Goal: Task Accomplishment & Management: Use online tool/utility

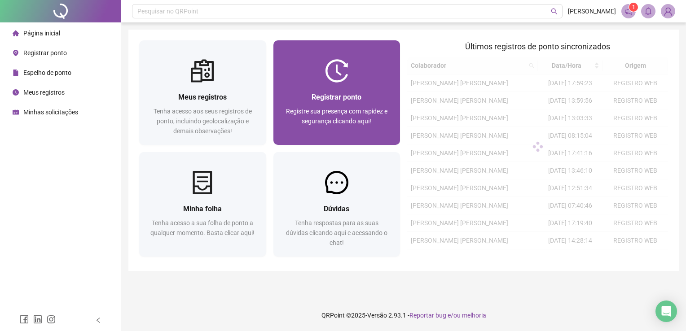
click at [354, 91] on div "Registrar ponto Registre sua presença com rapidez e segurança clicando aqui!" at bounding box center [336, 114] width 127 height 62
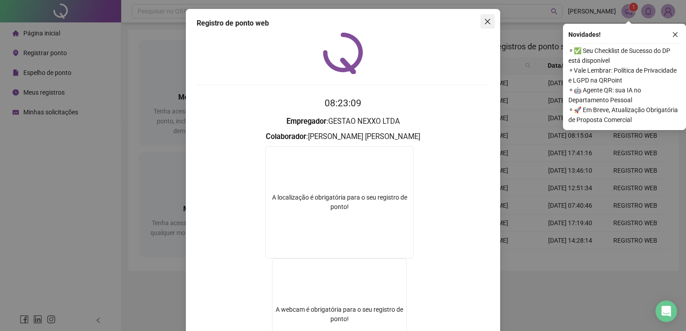
click at [484, 24] on icon "close" at bounding box center [487, 21] width 7 height 7
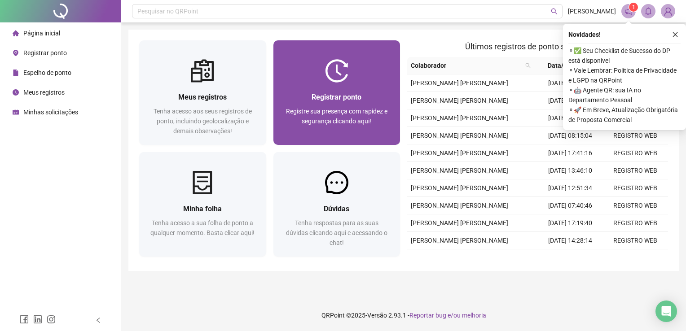
click at [311, 101] on span "Registrar ponto" at bounding box center [336, 97] width 50 height 9
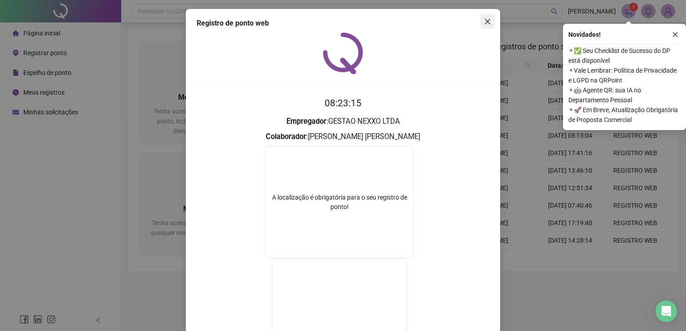
click at [486, 22] on icon "close" at bounding box center [487, 21] width 7 height 7
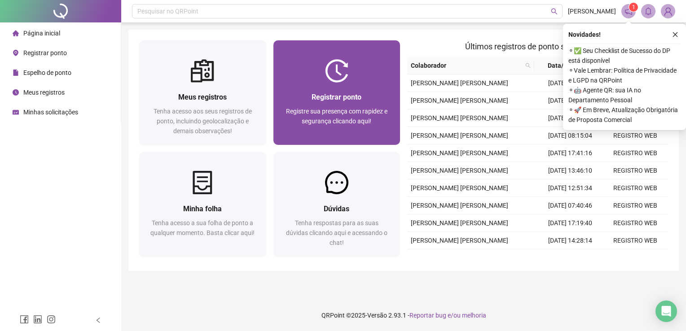
click at [372, 64] on div at bounding box center [336, 70] width 127 height 23
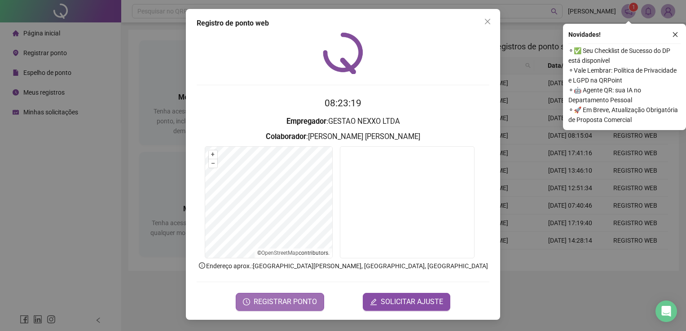
click at [291, 304] on span "REGISTRAR PONTO" at bounding box center [285, 302] width 63 height 11
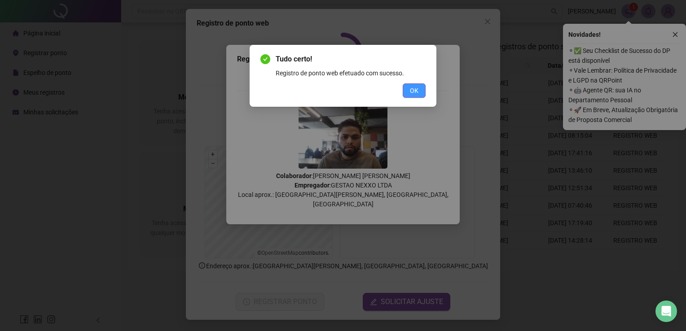
click at [420, 94] on button "OK" at bounding box center [414, 90] width 23 height 14
